Goal: Information Seeking & Learning: Check status

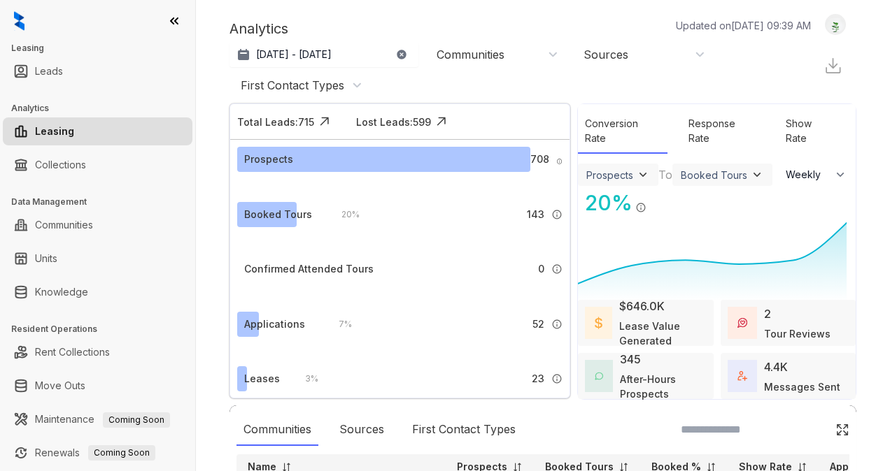
click at [172, 18] on icon at bounding box center [174, 21] width 7 height 6
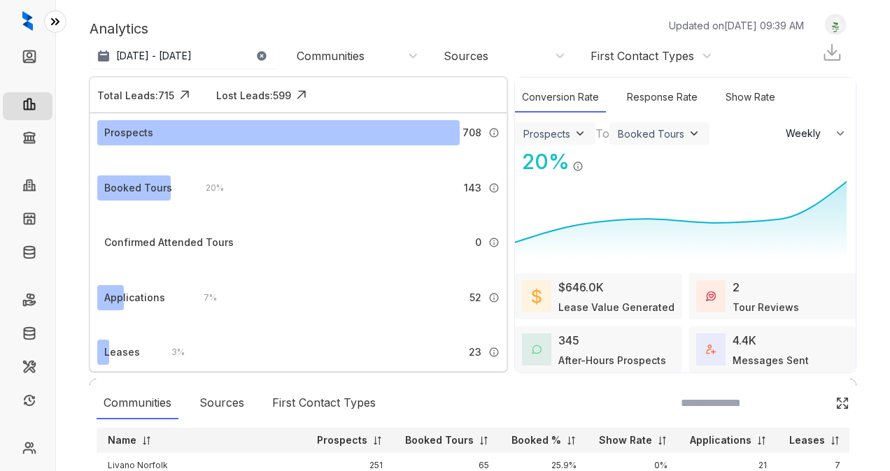
click at [383, 56] on div "Communities" at bounding box center [358, 55] width 122 height 15
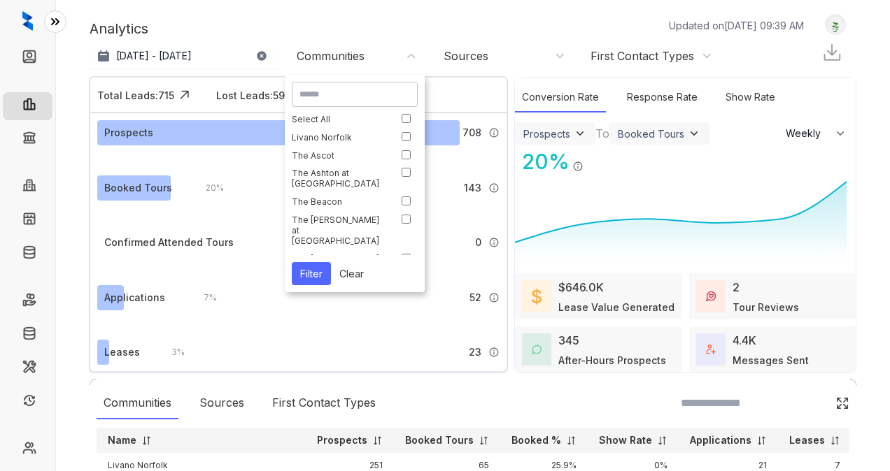
scroll to position [70, 0]
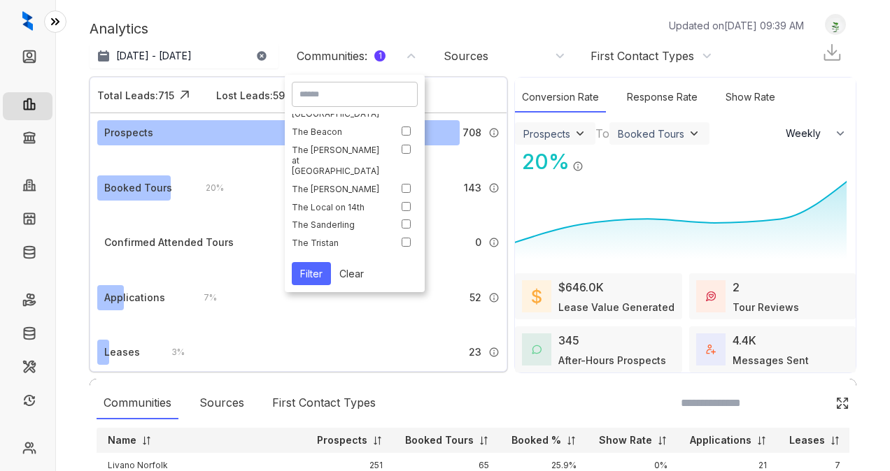
click at [319, 273] on button "Filter" at bounding box center [311, 273] width 39 height 23
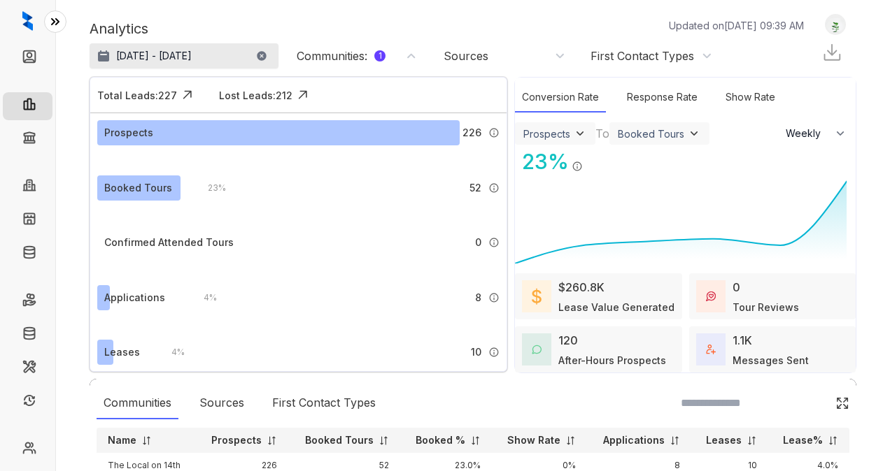
click at [150, 59] on p "[DATE] - [DATE]" at bounding box center [154, 56] width 76 height 14
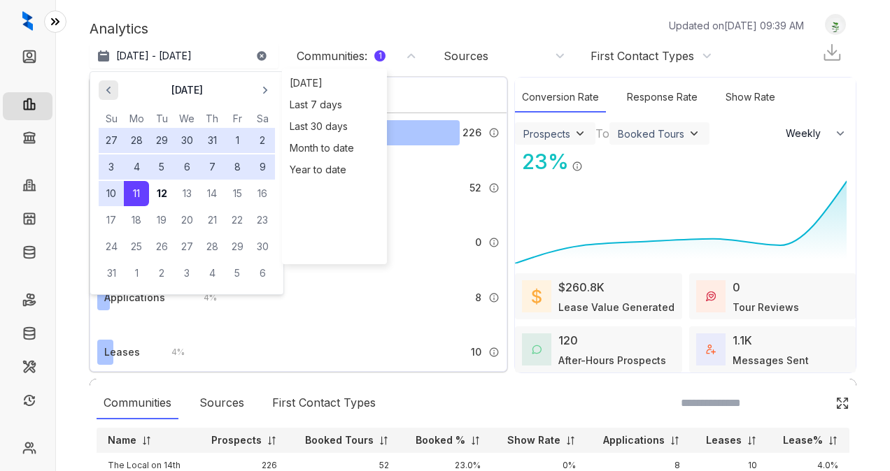
click at [108, 88] on icon "button" at bounding box center [108, 91] width 4 height 8
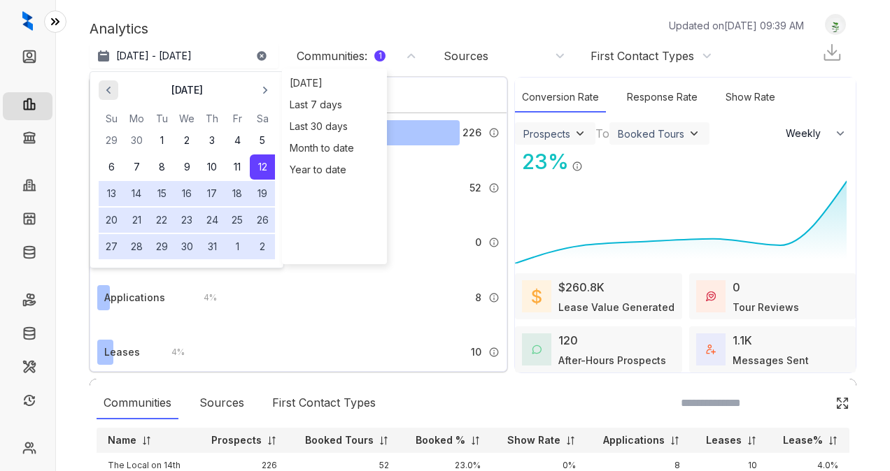
click at [108, 88] on icon "button" at bounding box center [108, 91] width 4 height 8
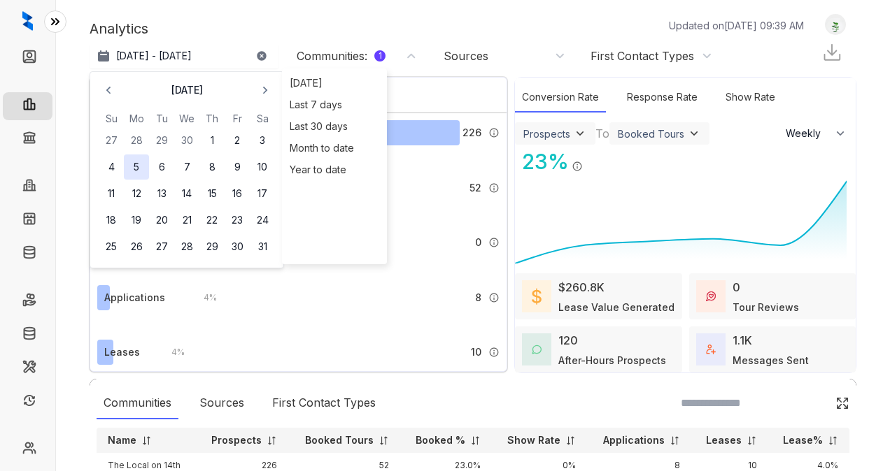
click at [145, 169] on button "5" at bounding box center [136, 167] width 25 height 25
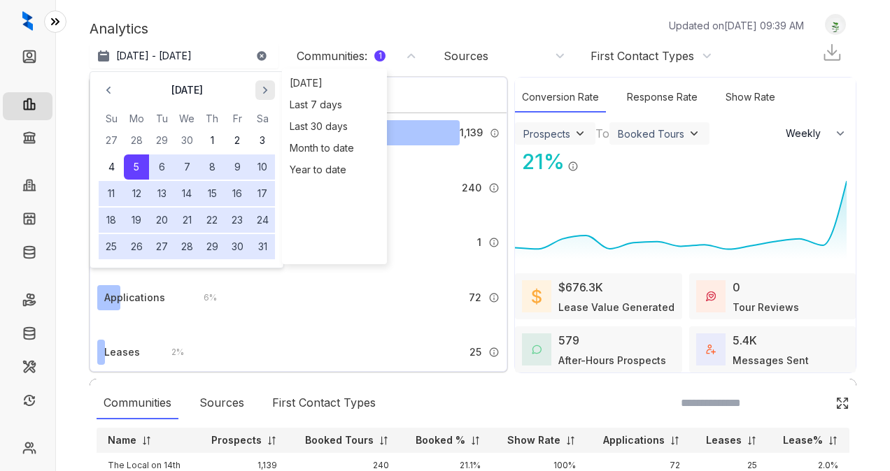
click at [268, 92] on icon "button" at bounding box center [265, 90] width 14 height 14
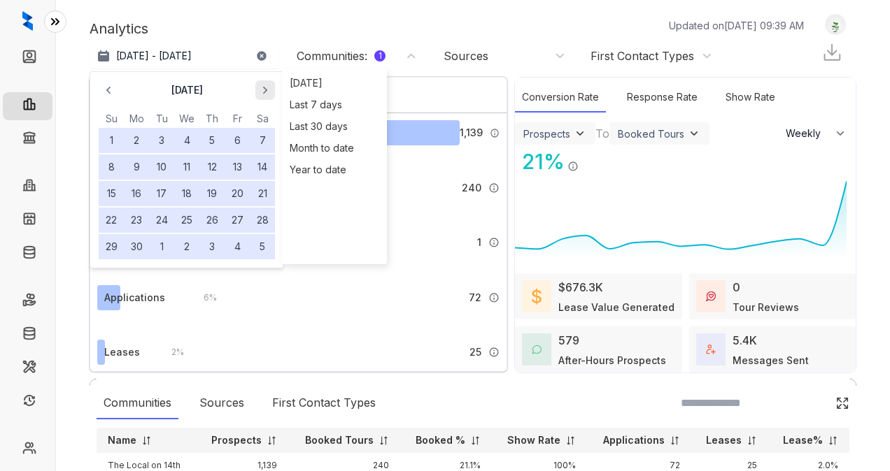
click at [268, 92] on icon "button" at bounding box center [265, 90] width 14 height 14
click at [267, 92] on icon "button" at bounding box center [265, 90] width 14 height 14
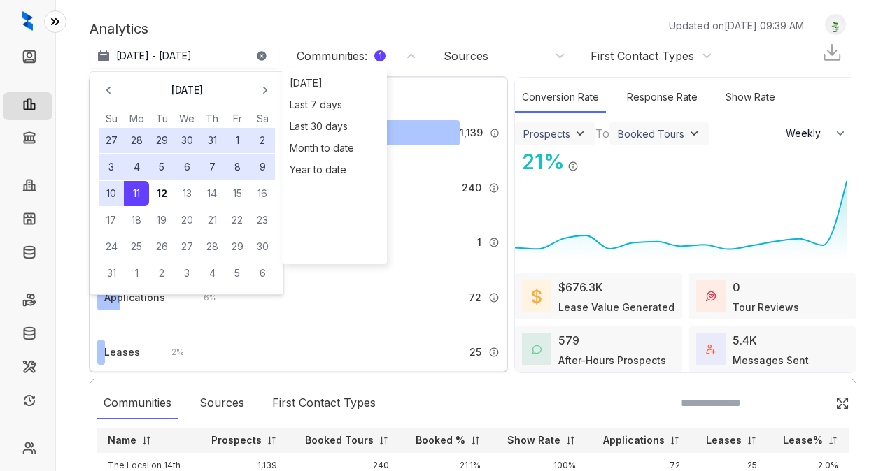
click at [183, 170] on button "6" at bounding box center [186, 167] width 25 height 25
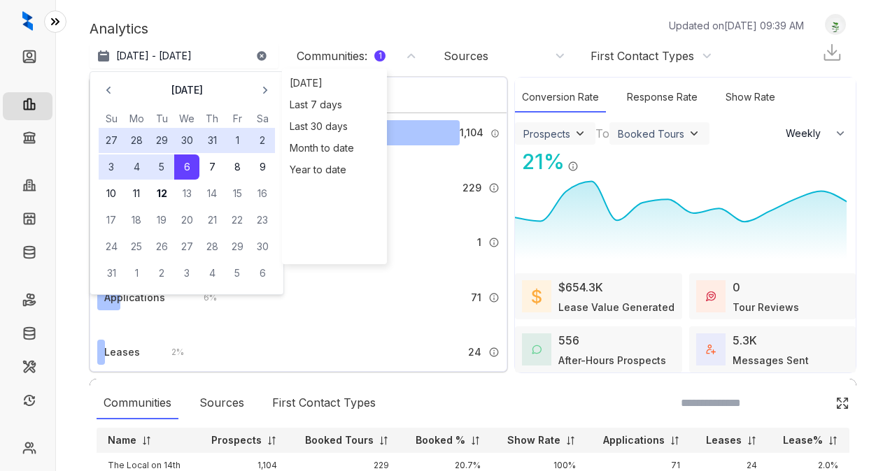
click at [291, 22] on div "Analytics Updated on [DATE] 09:39 AM" at bounding box center [454, 28] width 728 height 21
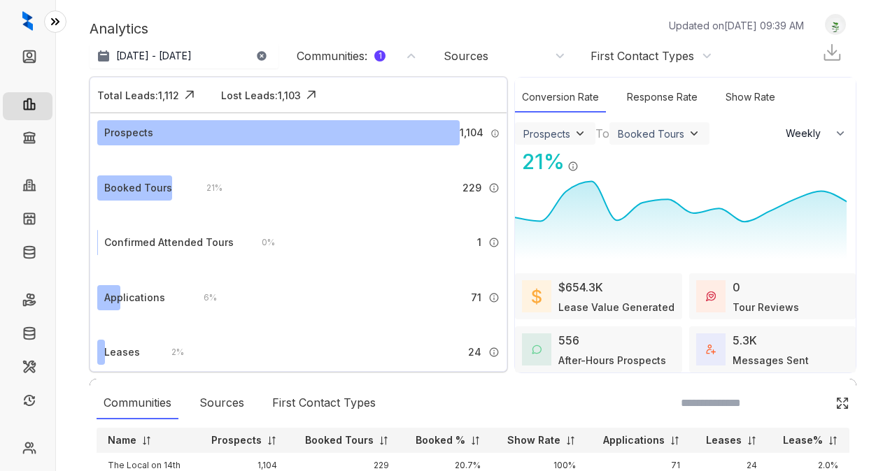
click at [821, 58] on img at bounding box center [831, 52] width 21 height 21
click at [497, 24] on div "Analytics Updated on [DATE] 09:39 AM" at bounding box center [454, 28] width 728 height 21
click at [669, 131] on div "Booked Tours" at bounding box center [659, 134] width 83 height 14
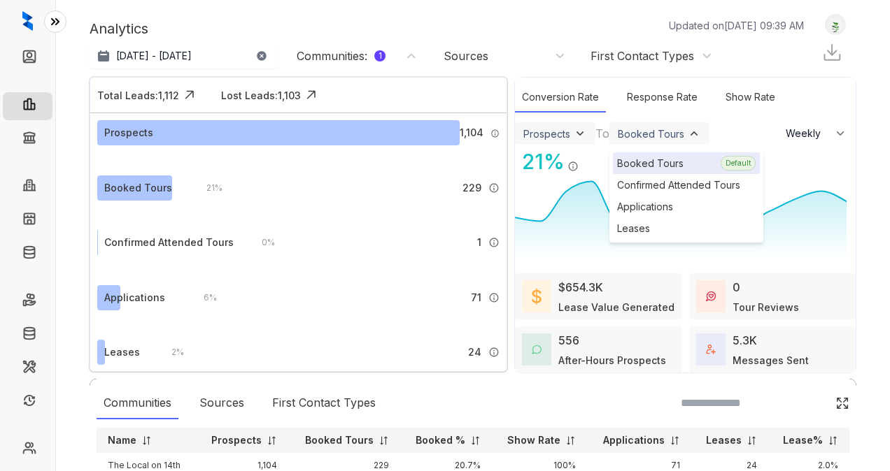
click at [687, 131] on img at bounding box center [694, 134] width 14 height 14
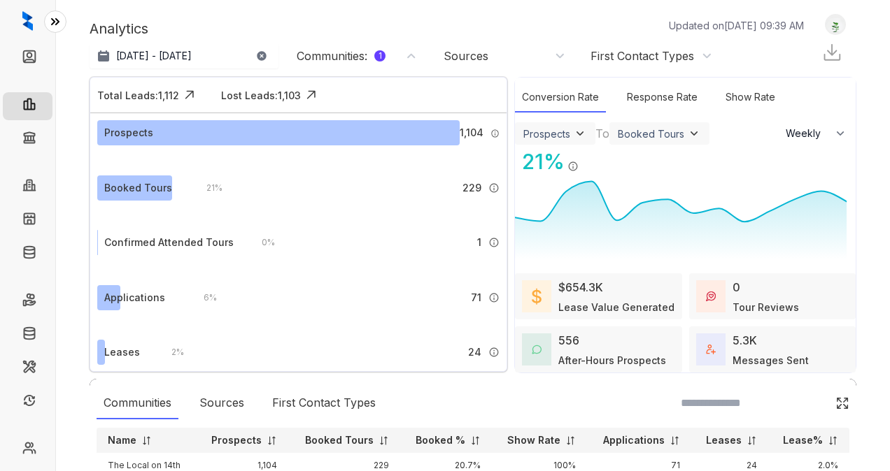
click at [573, 132] on img at bounding box center [580, 134] width 14 height 14
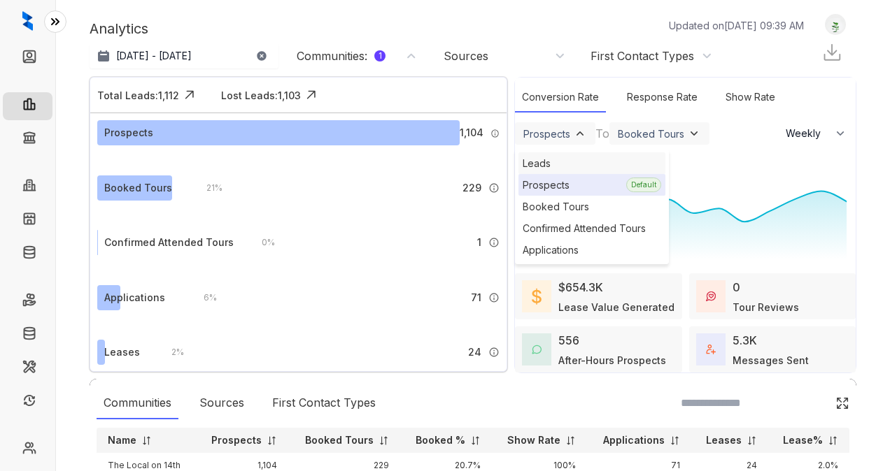
click at [565, 159] on div "Leads" at bounding box center [591, 163] width 147 height 22
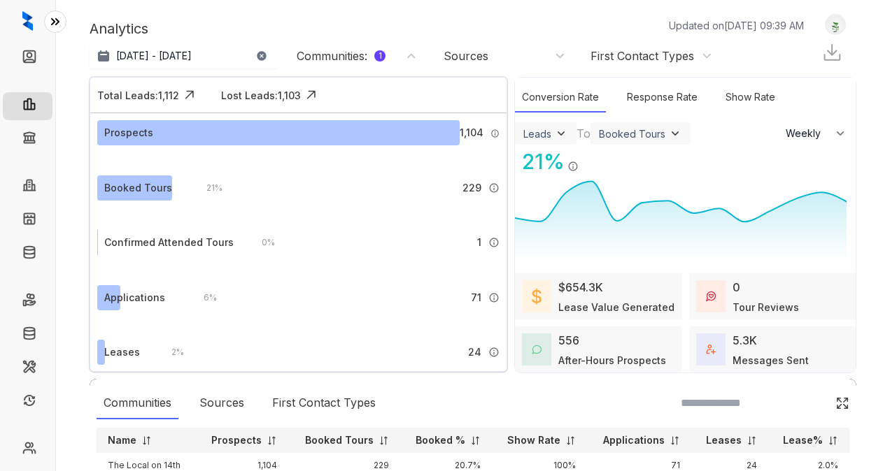
click at [554, 134] on img at bounding box center [561, 134] width 14 height 14
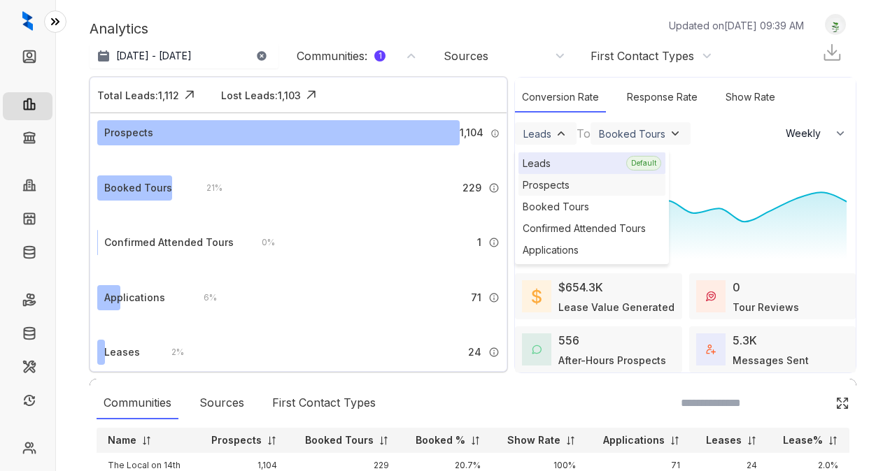
click at [543, 176] on div "Prospects" at bounding box center [591, 185] width 147 height 22
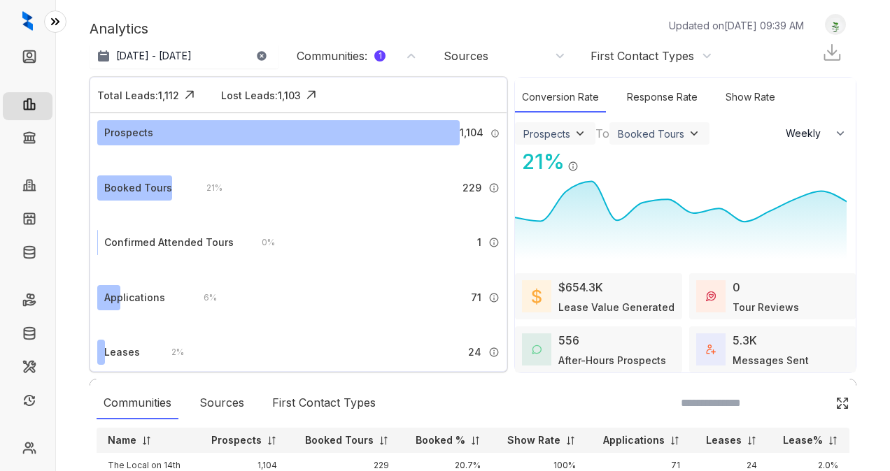
click at [554, 131] on div "Prospects" at bounding box center [546, 134] width 47 height 12
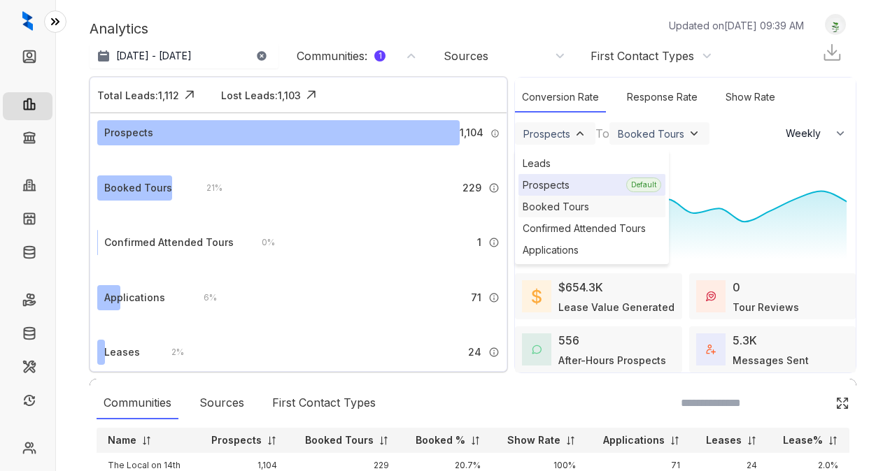
click at [551, 205] on div "Booked Tours" at bounding box center [591, 207] width 147 height 22
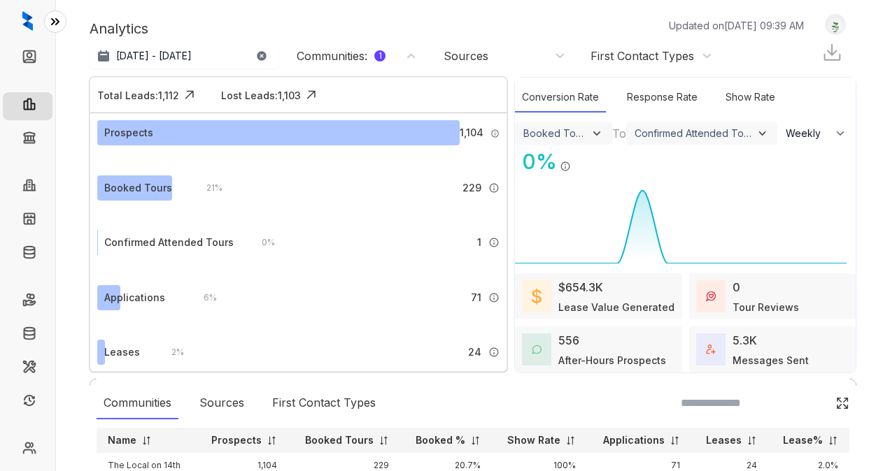
click at [590, 130] on img at bounding box center [596, 133] width 13 height 13
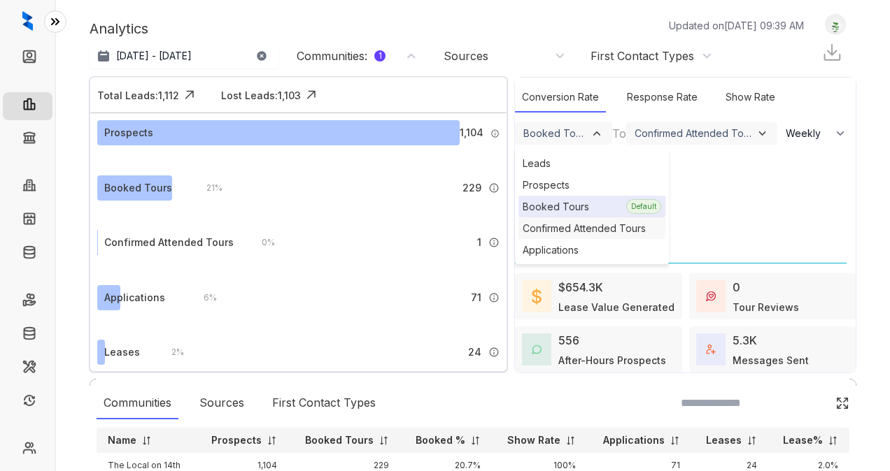
click at [561, 224] on div "Confirmed Attended Tours" at bounding box center [591, 229] width 147 height 22
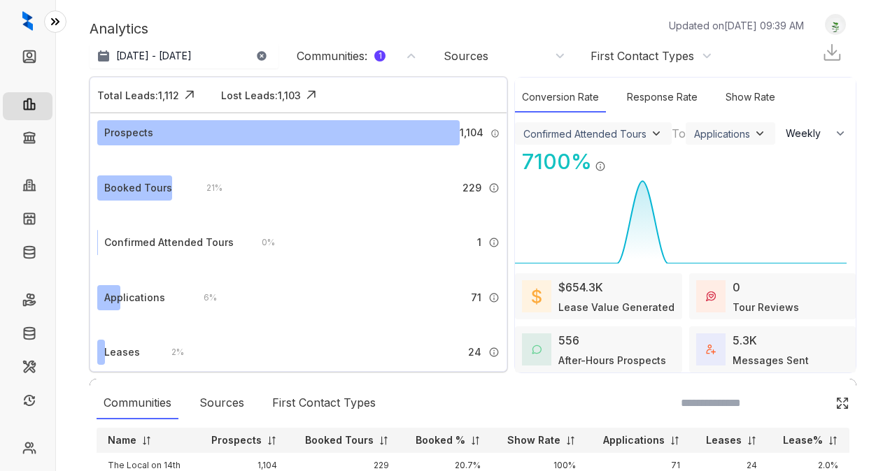
click at [620, 135] on div "Confirmed Attended Tours" at bounding box center [584, 134] width 123 height 12
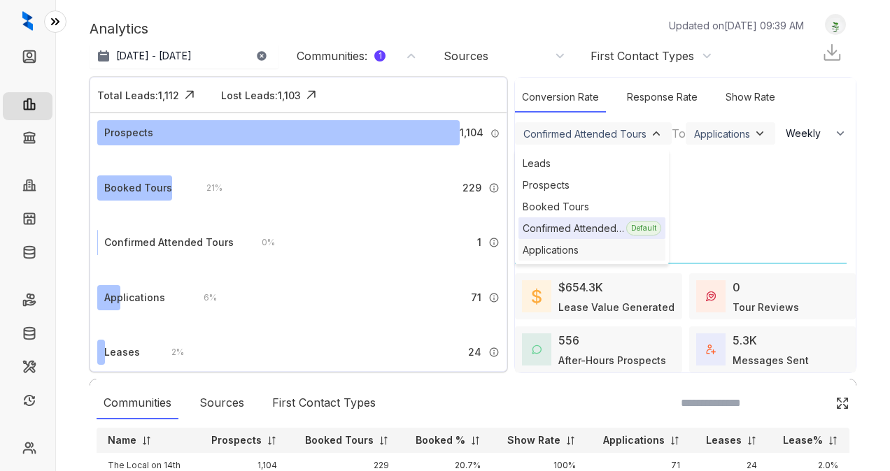
click at [578, 248] on div "Applications" at bounding box center [591, 250] width 147 height 22
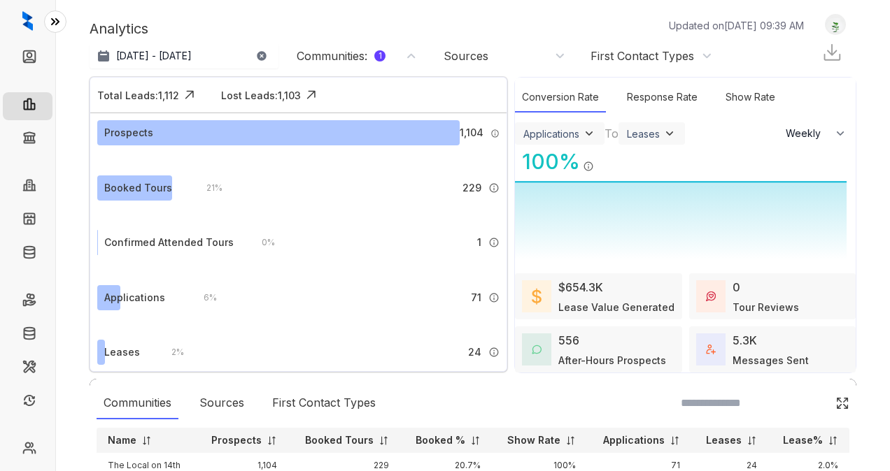
click at [582, 138] on img at bounding box center [589, 134] width 14 height 14
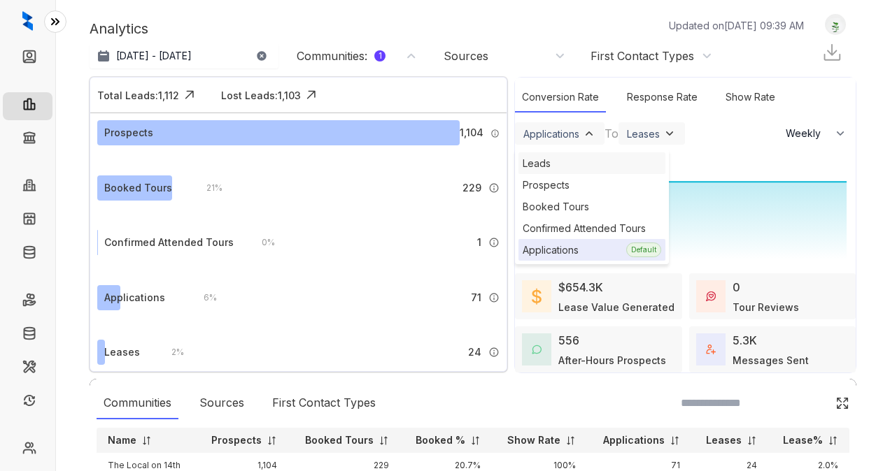
click at [566, 166] on div "Leads" at bounding box center [591, 163] width 147 height 22
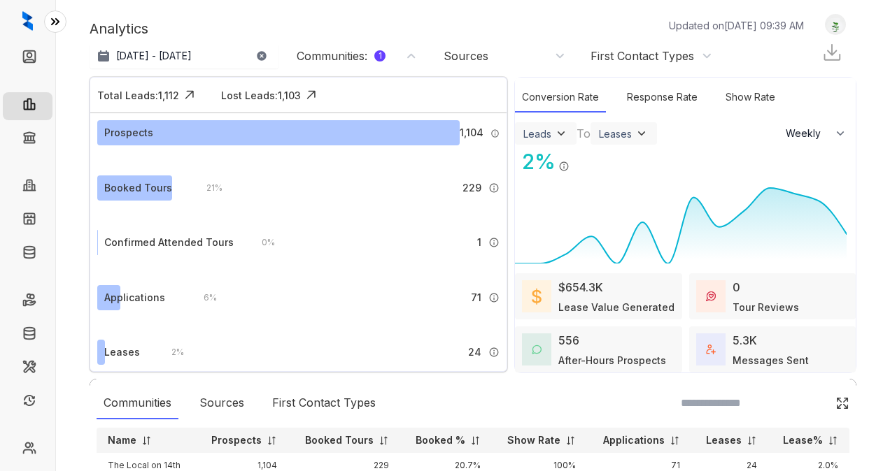
click at [634, 134] on img at bounding box center [641, 134] width 14 height 14
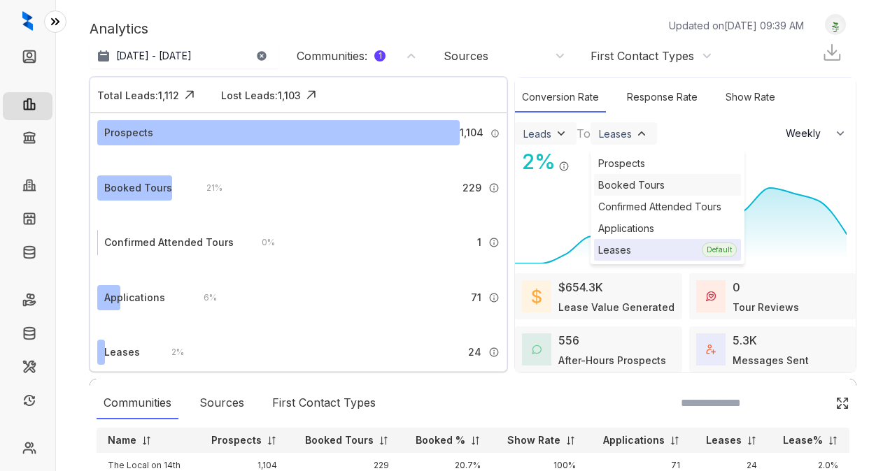
click at [648, 180] on div "Booked Tours" at bounding box center [667, 185] width 147 height 22
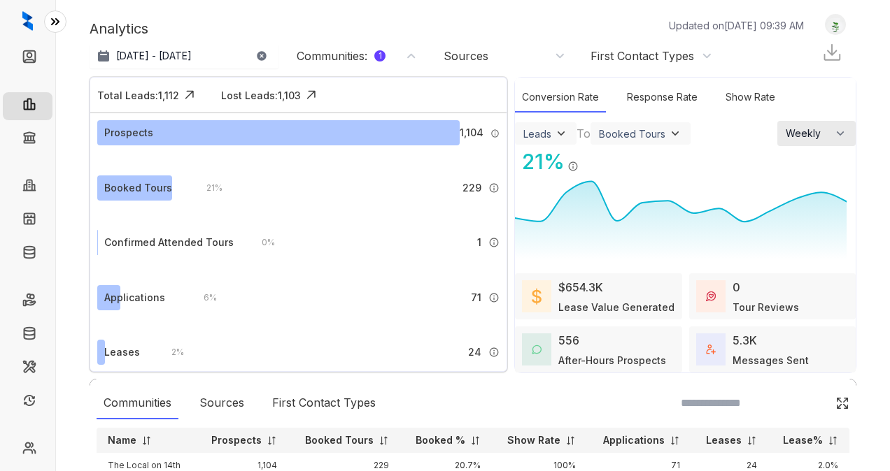
click at [833, 136] on icon "button" at bounding box center [840, 134] width 14 height 14
click at [850, 135] on div "Analytics Updated on [DATE] 09:39 AM May 5, 2025 - [DATE] [DATE] Last 7 days La…" at bounding box center [473, 235] width 834 height 471
click at [833, 138] on icon "button" at bounding box center [840, 134] width 14 height 14
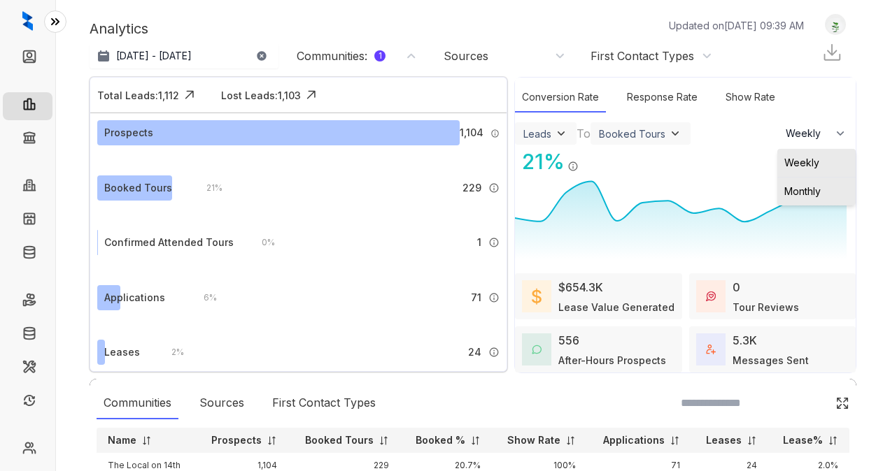
click at [799, 197] on span "Monthly" at bounding box center [802, 192] width 36 height 14
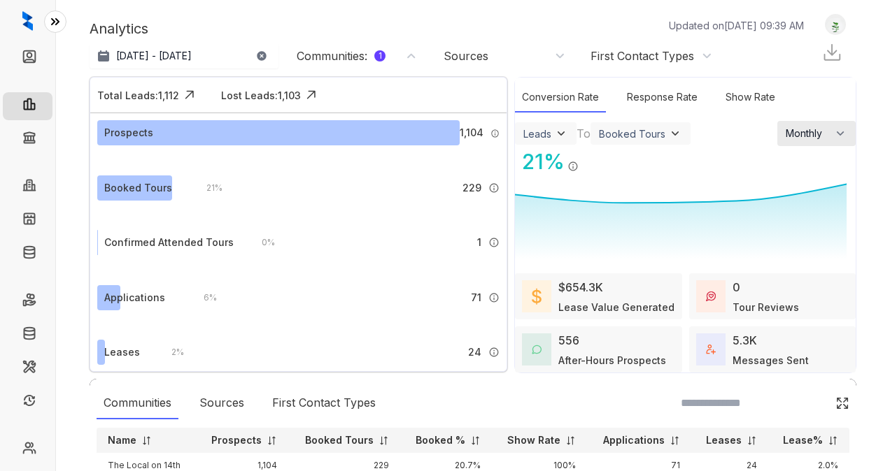
click at [808, 133] on button "Monthly" at bounding box center [816, 133] width 78 height 25
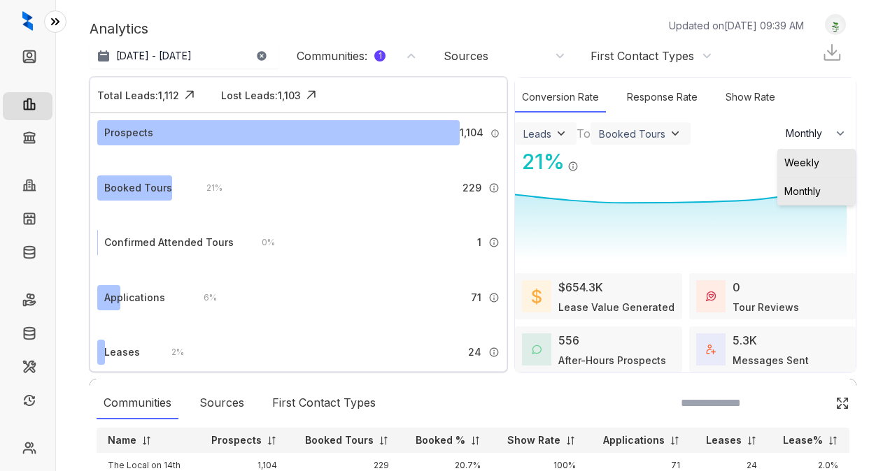
click at [802, 166] on li "Weekly" at bounding box center [816, 163] width 78 height 28
select select "******"
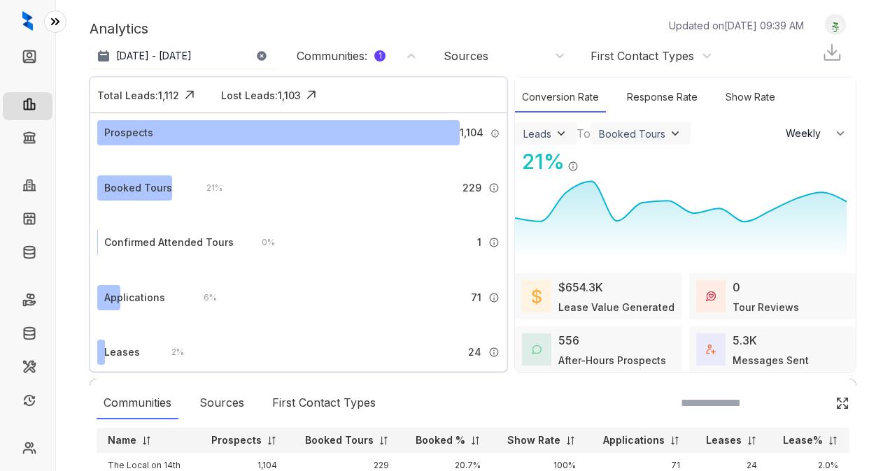
click at [860, 155] on div "Analytics Updated on [DATE] 09:39 AM May 5, 2025 - [DATE] [DATE] Last 7 days La…" at bounding box center [473, 235] width 834 height 471
click at [380, 59] on div "1" at bounding box center [379, 55] width 11 height 11
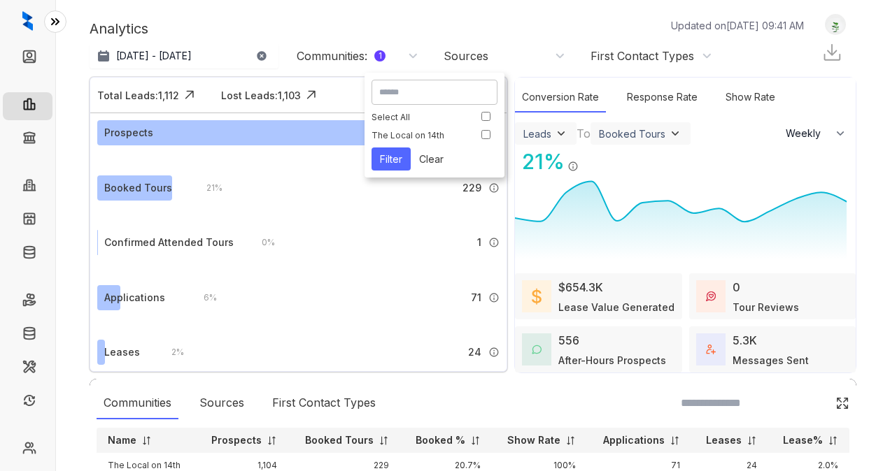
click at [431, 157] on button "Clear" at bounding box center [431, 159] width 41 height 23
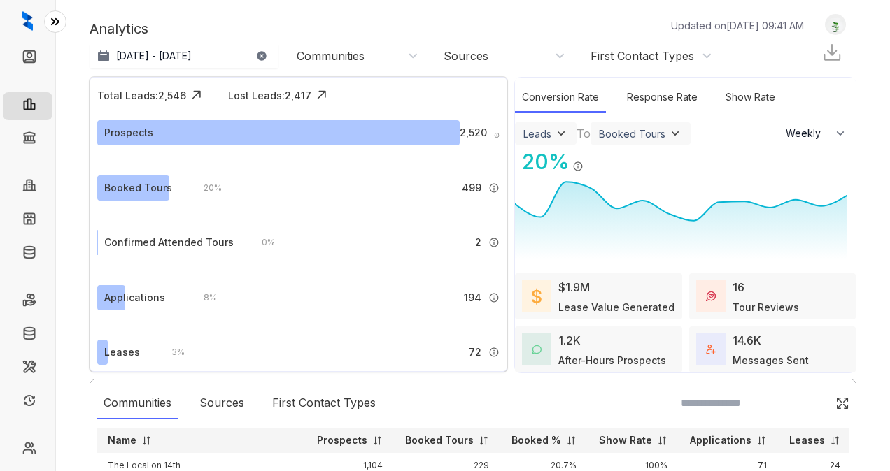
click at [397, 64] on div "Communities" at bounding box center [355, 56] width 140 height 22
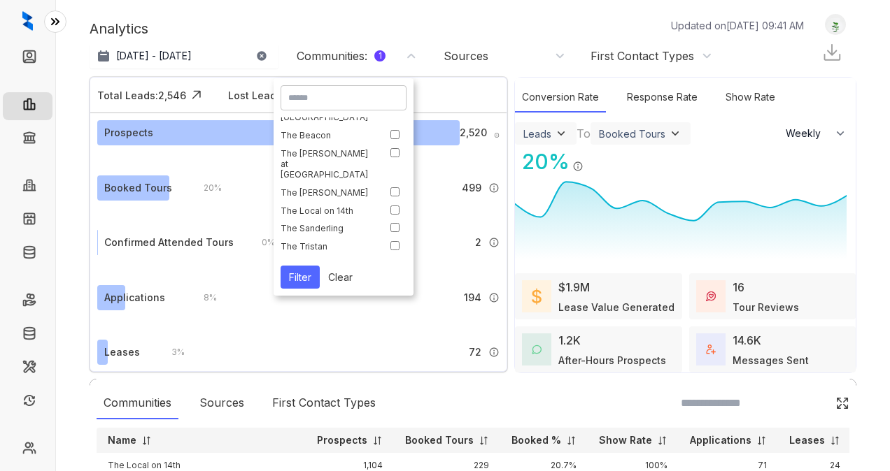
scroll to position [71, 0]
click at [307, 277] on button "Filter" at bounding box center [299, 277] width 39 height 23
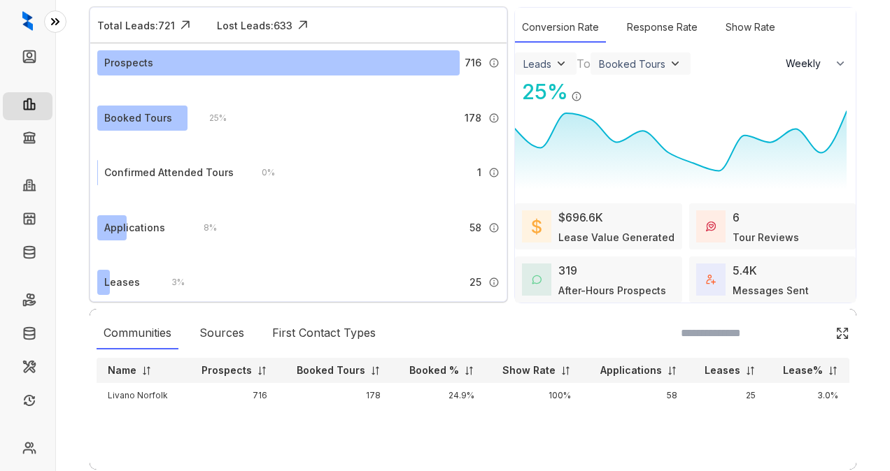
scroll to position [0, 0]
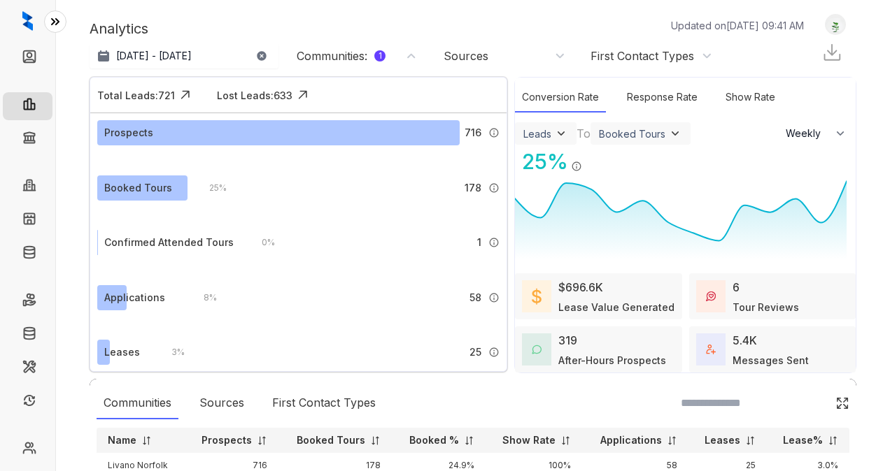
click at [415, 60] on div "Communities : 1" at bounding box center [358, 55] width 122 height 15
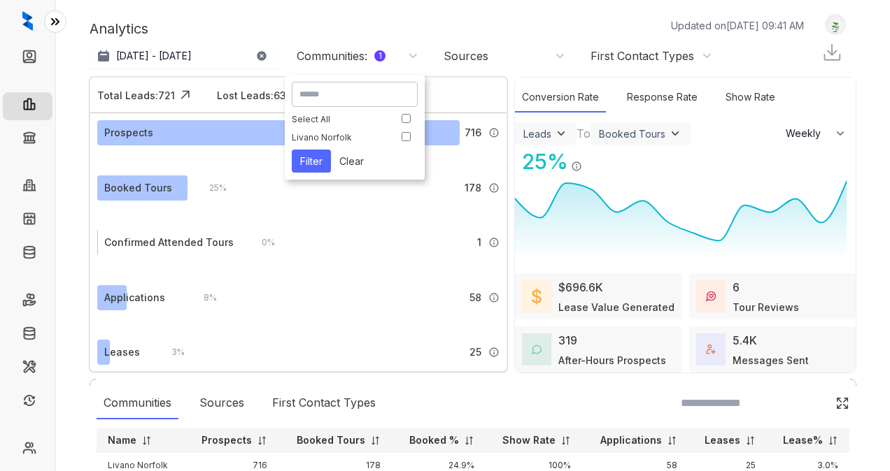
click at [347, 165] on button "Clear" at bounding box center [351, 161] width 41 height 23
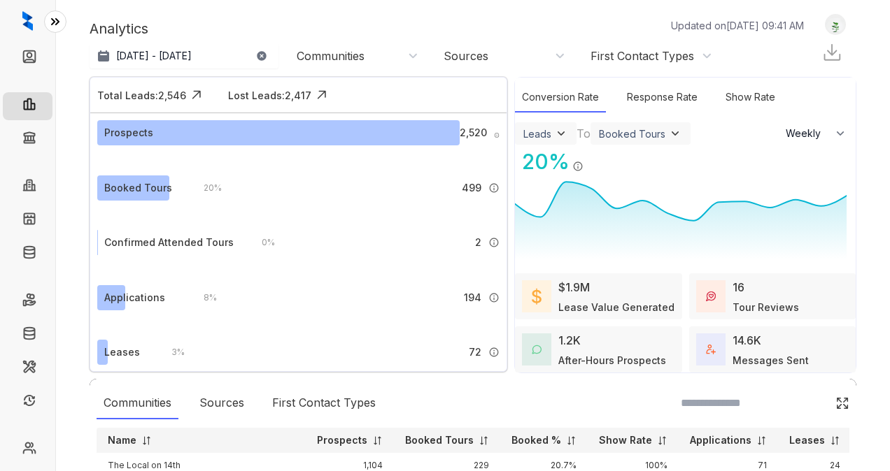
click at [399, 63] on div "Communities" at bounding box center [358, 55] width 122 height 15
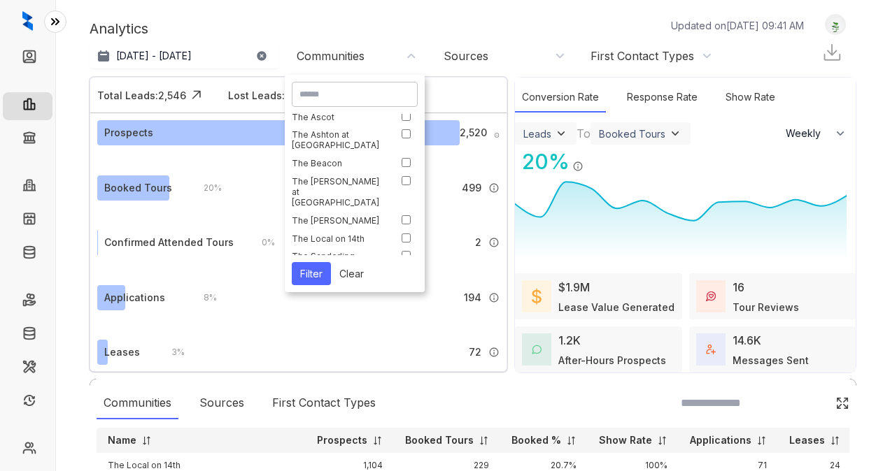
scroll to position [70, 0]
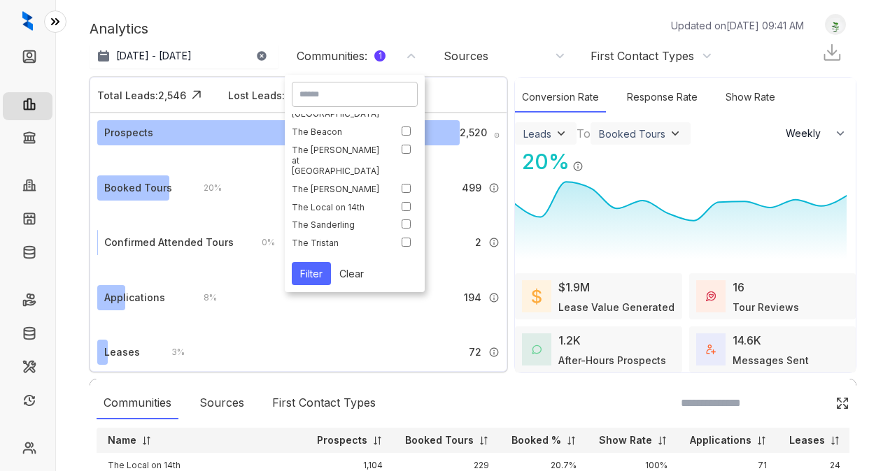
click at [322, 269] on button "Filter" at bounding box center [311, 273] width 39 height 23
